Goal: Task Accomplishment & Management: Manage account settings

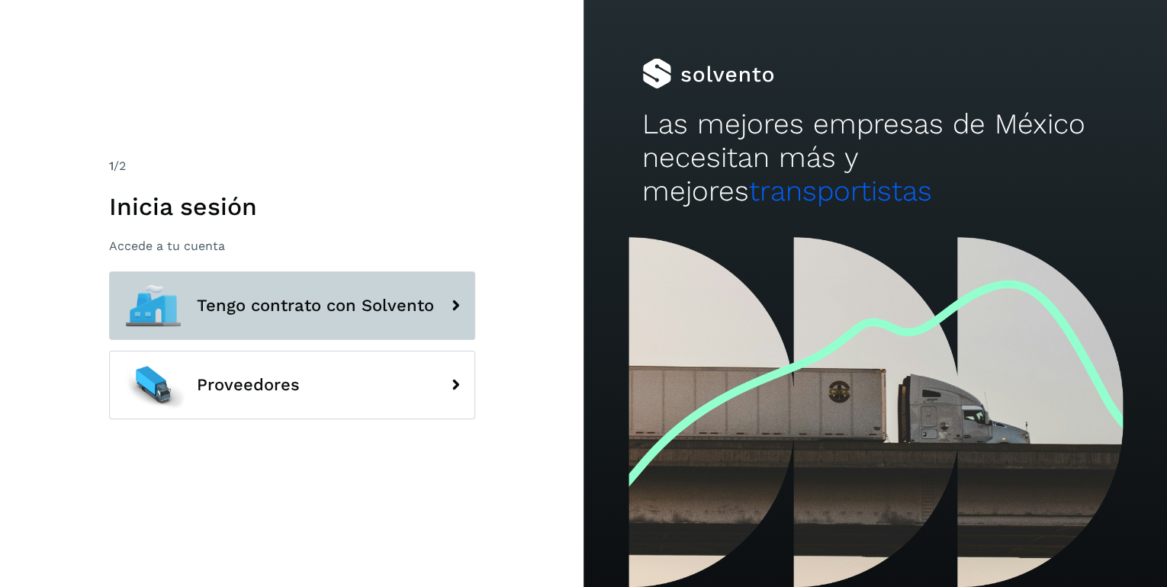
click at [355, 304] on span "Tengo contrato con Solvento" at bounding box center [315, 306] width 237 height 18
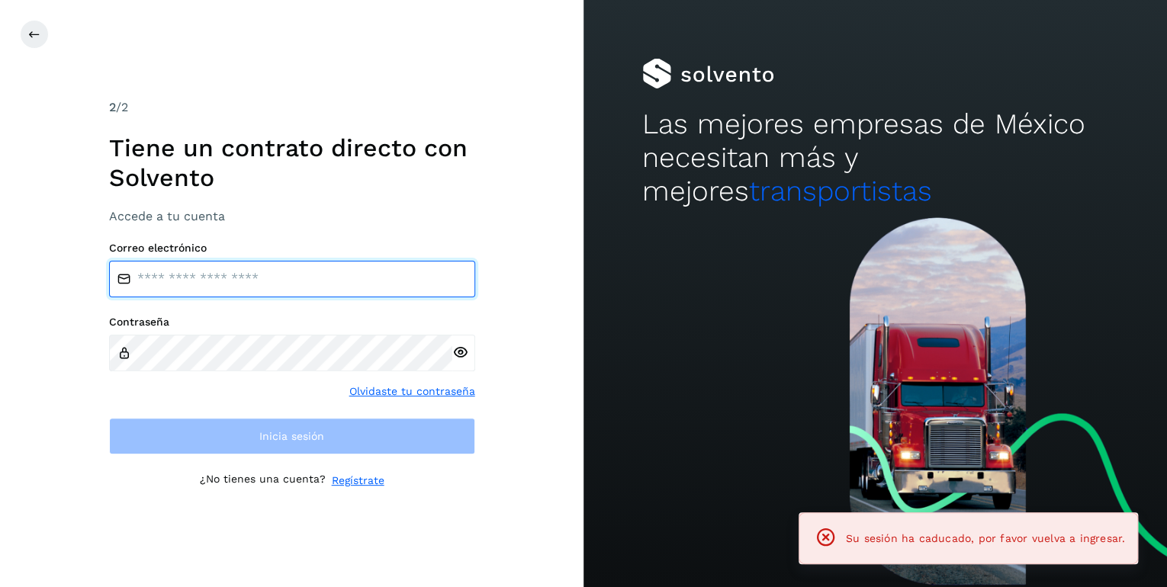
type input "**********"
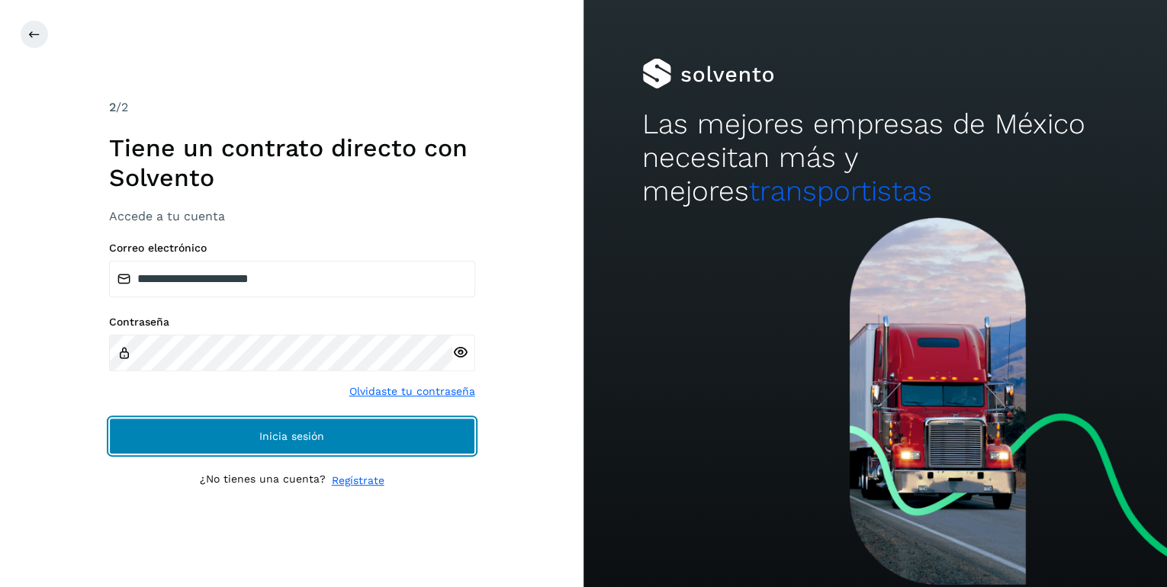
click at [307, 443] on button "Inicia sesión" at bounding box center [292, 436] width 366 height 37
